Goal: Information Seeking & Learning: Learn about a topic

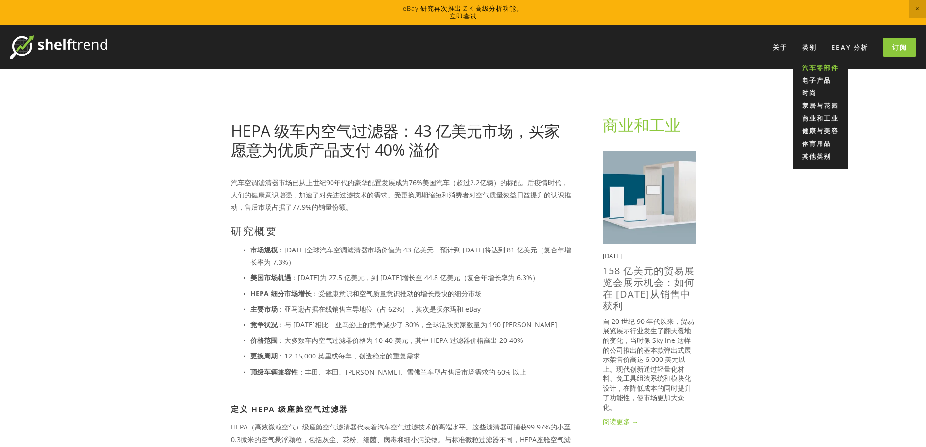
click at [816, 68] on font "汽车零部件" at bounding box center [820, 67] width 36 height 9
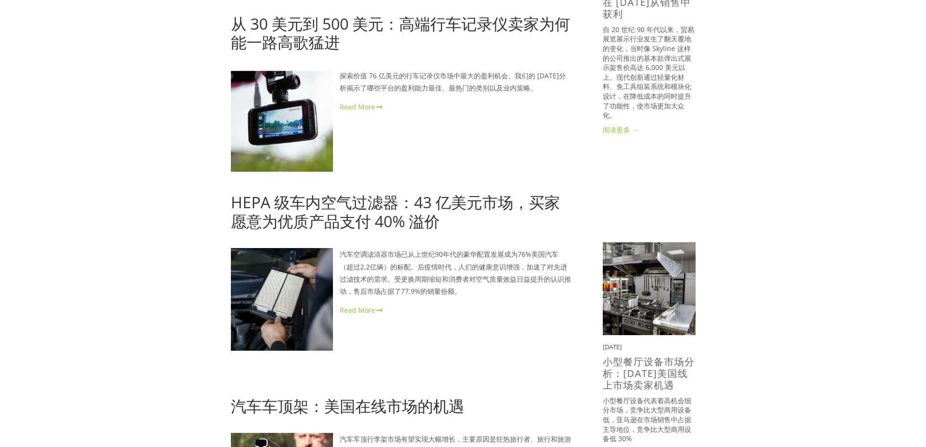
scroll to position [340, 0]
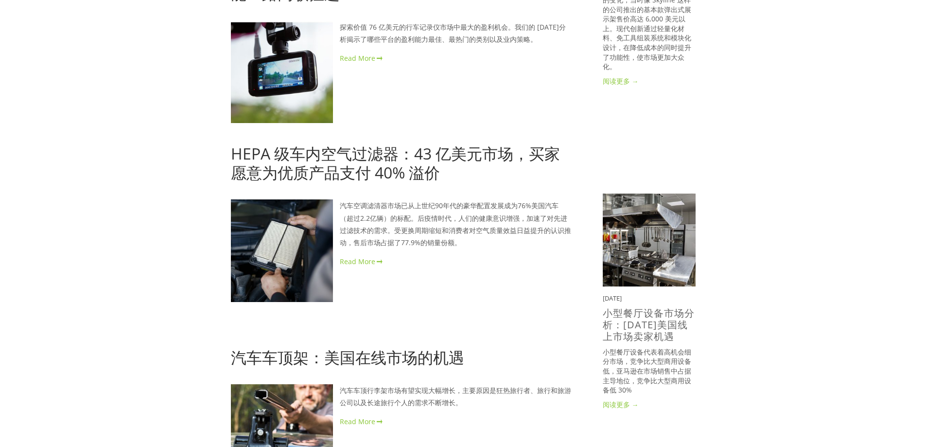
click at [418, 170] on font "HEPA 级车内空气过滤器：43 亿美元市场，买家愿意为优质产品支付 40% 溢价" at bounding box center [395, 162] width 329 height 39
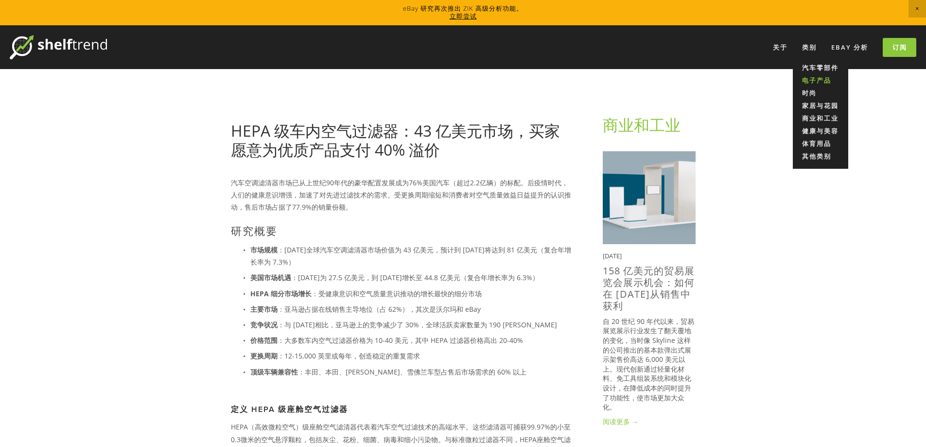
click at [822, 80] on font "电子产品" at bounding box center [816, 80] width 29 height 9
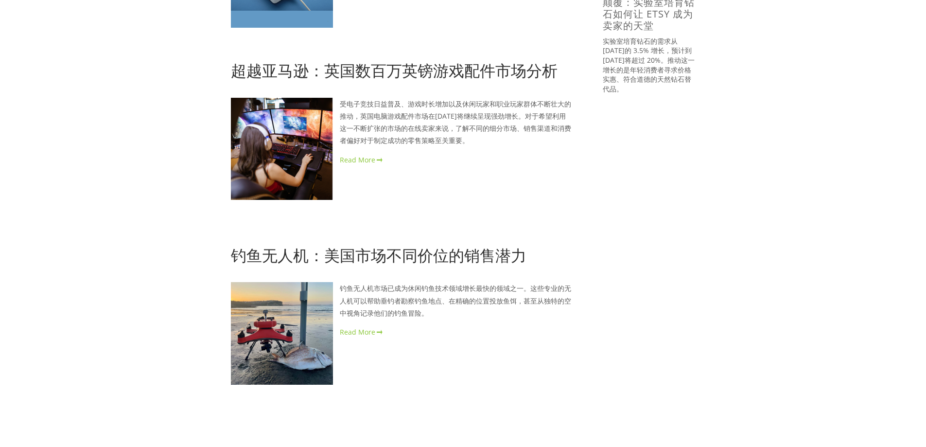
scroll to position [1070, 0]
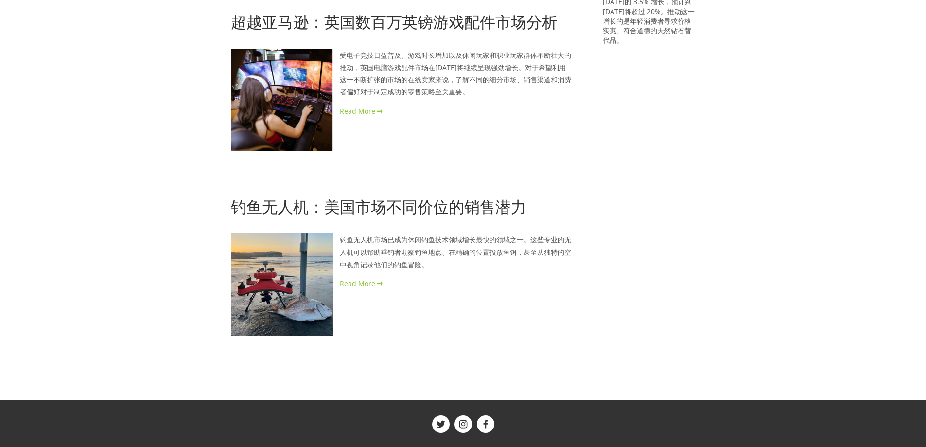
drag, startPoint x: 508, startPoint y: 188, endPoint x: 474, endPoint y: 188, distance: 34.0
click at [474, 196] on font "钓鱼无人机：美国市场不同价位的销售潜力" at bounding box center [379, 206] width 296 height 21
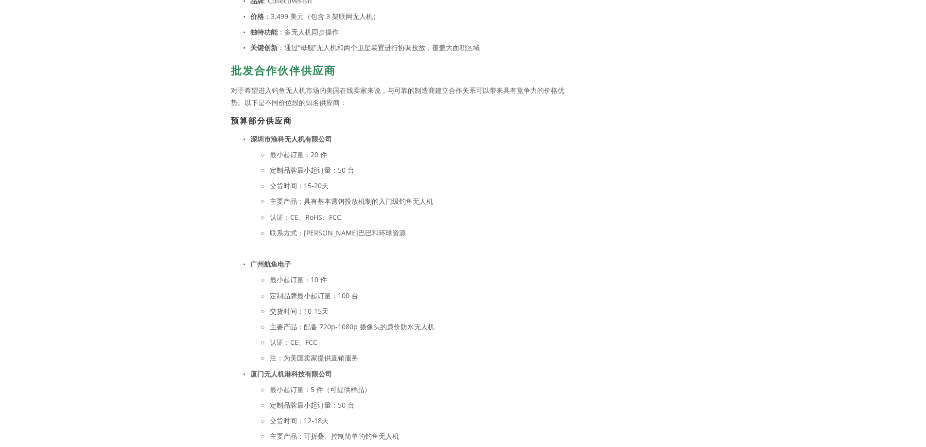
scroll to position [3938, 0]
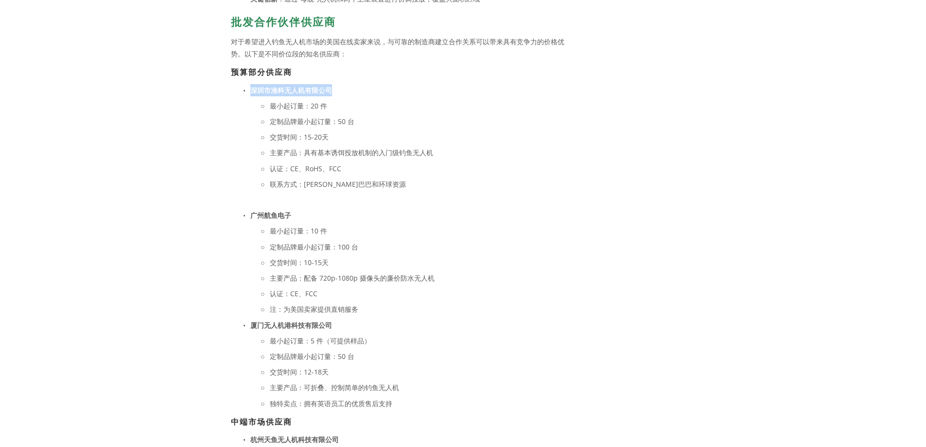
drag, startPoint x: 251, startPoint y: 65, endPoint x: 328, endPoint y: 68, distance: 76.9
click at [334, 84] on p "深圳市渔科无人机有限公司" at bounding box center [410, 90] width 321 height 12
copy font "深圳市渔科无人机有限公司"
